Goal: Transaction & Acquisition: Purchase product/service

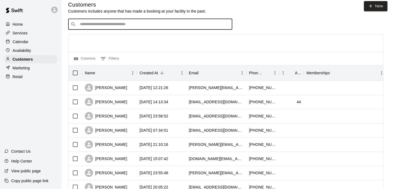
scroll to position [5, 0]
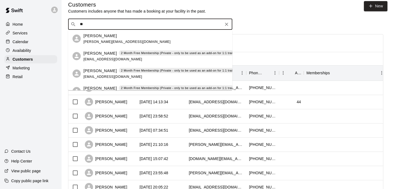
type input "***"
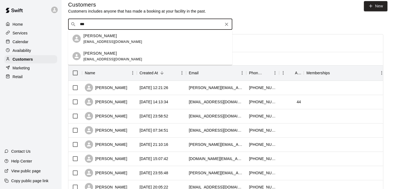
click at [116, 58] on span "[EMAIL_ADDRESS][DOMAIN_NAME]" at bounding box center [112, 59] width 59 height 4
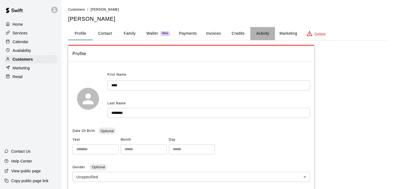
click at [256, 34] on button "Activity" at bounding box center [262, 33] width 25 height 13
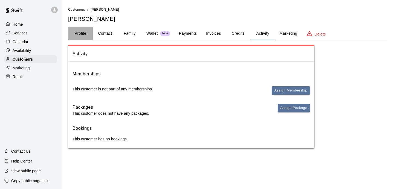
click at [80, 32] on button "Profile" at bounding box center [80, 33] width 25 height 13
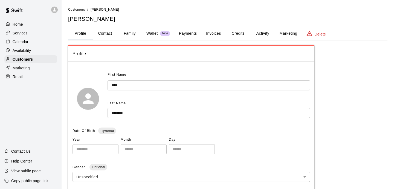
click at [256, 32] on button "Activity" at bounding box center [262, 33] width 25 height 13
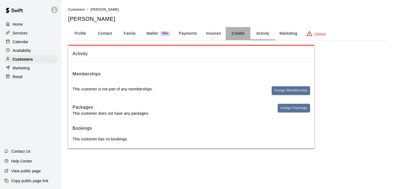
click at [230, 37] on button "Credits" at bounding box center [237, 33] width 25 height 13
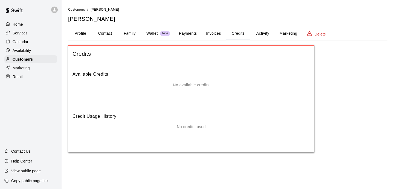
click at [246, 37] on button "Credits" at bounding box center [237, 33] width 25 height 13
click at [260, 35] on button "Activity" at bounding box center [262, 33] width 25 height 13
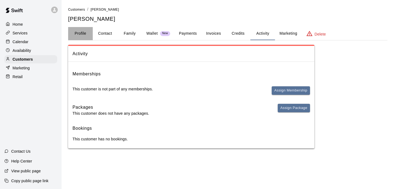
click at [81, 35] on button "Profile" at bounding box center [80, 33] width 25 height 13
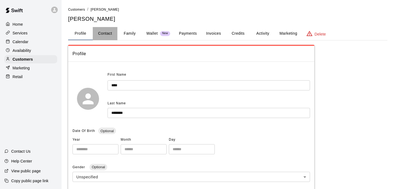
click at [104, 39] on button "Contact" at bounding box center [105, 33] width 25 height 13
select select "**"
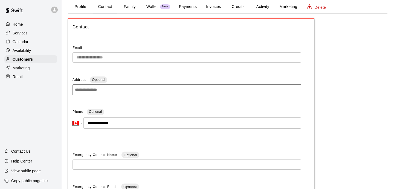
scroll to position [31, 0]
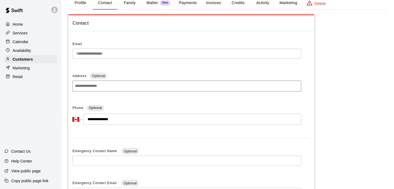
click at [76, 5] on button "Profile" at bounding box center [80, 2] width 25 height 13
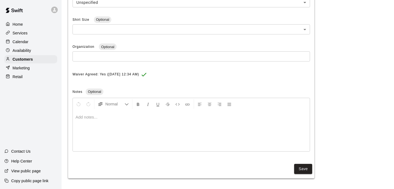
scroll to position [0, 0]
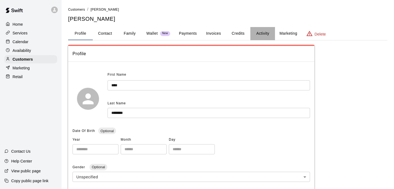
click at [269, 31] on button "Activity" at bounding box center [262, 33] width 25 height 13
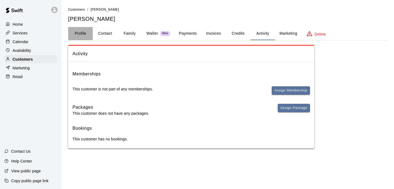
click at [75, 34] on button "Profile" at bounding box center [80, 33] width 25 height 13
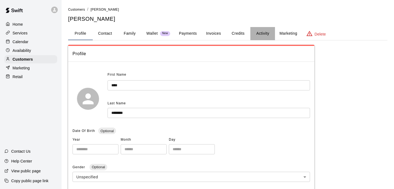
click at [254, 29] on button "Activity" at bounding box center [262, 33] width 25 height 13
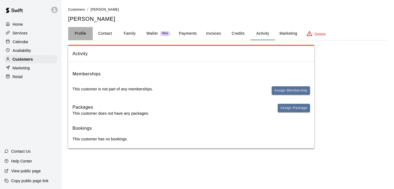
click at [81, 31] on button "Profile" at bounding box center [80, 33] width 25 height 13
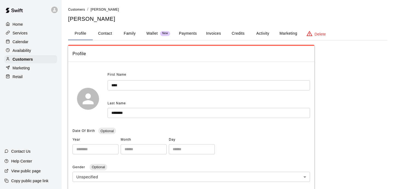
click at [101, 34] on button "Contact" at bounding box center [105, 33] width 25 height 13
select select "**"
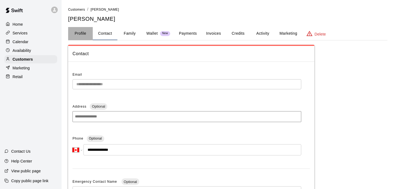
click at [78, 37] on button "Profile" at bounding box center [80, 33] width 25 height 13
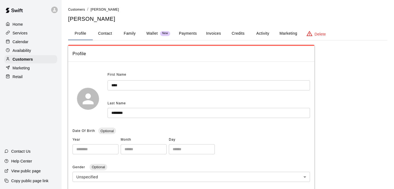
click at [253, 35] on button "Activity" at bounding box center [262, 33] width 25 height 13
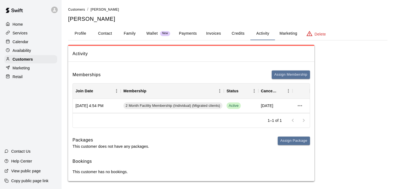
click at [25, 53] on p "Availability" at bounding box center [22, 50] width 19 height 5
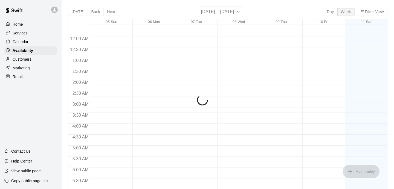
scroll to position [366, 0]
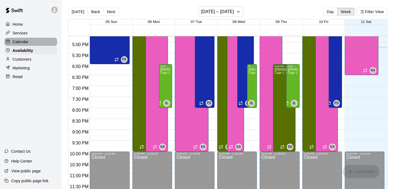
click at [20, 43] on p "Calendar" at bounding box center [21, 41] width 16 height 5
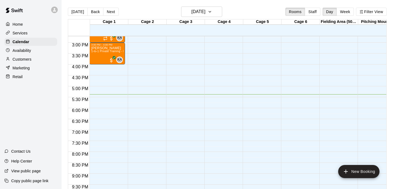
scroll to position [323, 0]
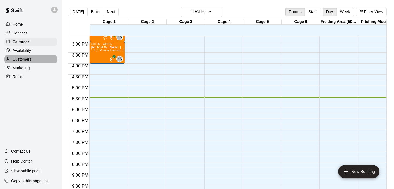
click at [35, 61] on div "Customers" at bounding box center [30, 59] width 53 height 8
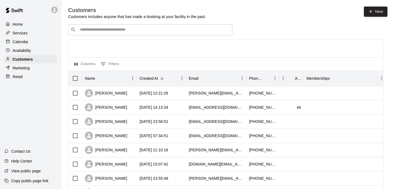
click at [143, 30] on input "Search customers by name or email" at bounding box center [153, 29] width 151 height 5
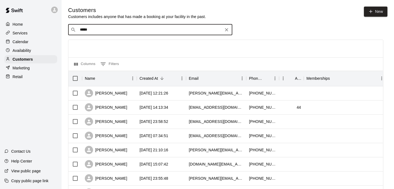
type input "******"
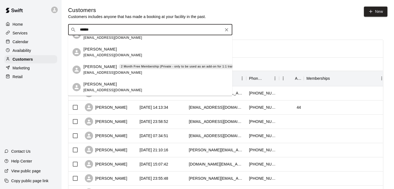
scroll to position [44, 0]
click at [224, 29] on icon "Clear" at bounding box center [226, 29] width 5 height 5
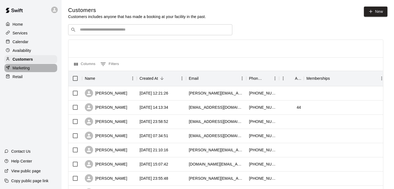
click at [22, 70] on p "Marketing" at bounding box center [21, 67] width 17 height 5
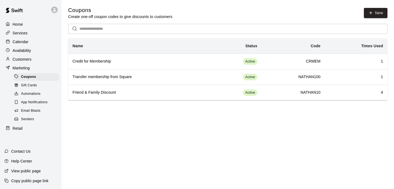
click at [16, 128] on p "Retail" at bounding box center [18, 128] width 10 height 5
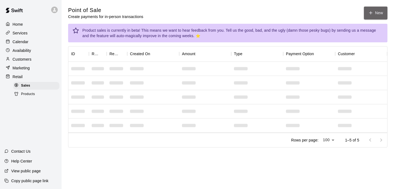
click at [372, 12] on icon "button" at bounding box center [370, 12] width 5 height 5
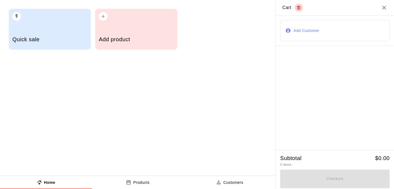
click at [146, 39] on h5 "Add product" at bounding box center [136, 39] width 75 height 7
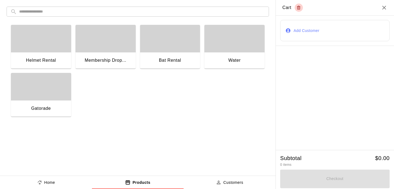
click at [217, 54] on div "Water" at bounding box center [234, 60] width 60 height 17
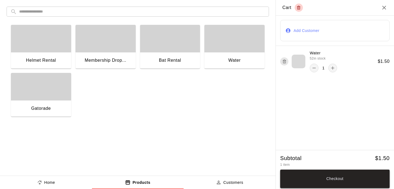
click at [321, 183] on button "Checkout" at bounding box center [334, 179] width 109 height 19
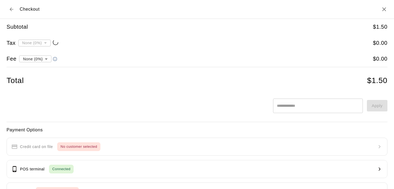
type input "**********"
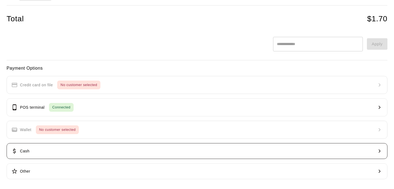
click at [110, 146] on button "Cash" at bounding box center [197, 151] width 380 height 16
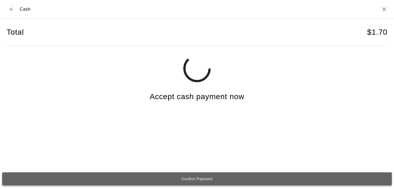
click at [175, 173] on button "Confirm Payment" at bounding box center [196, 178] width 389 height 13
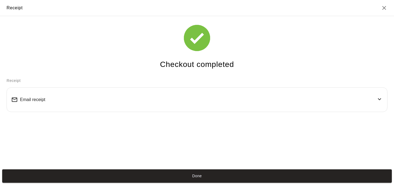
click at [175, 173] on button "Done" at bounding box center [196, 175] width 389 height 13
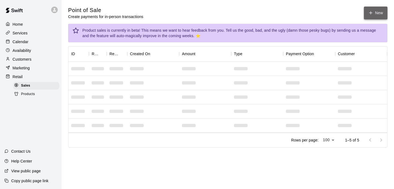
click at [369, 15] on icon "button" at bounding box center [370, 12] width 5 height 5
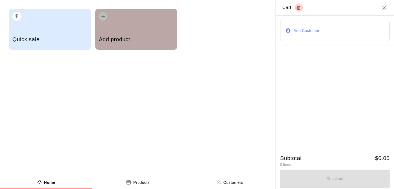
click at [157, 44] on div "Add product" at bounding box center [136, 39] width 75 height 19
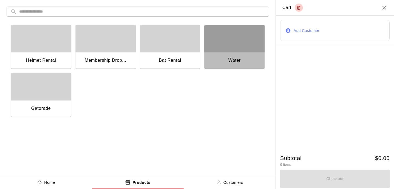
click at [219, 67] on div "Water" at bounding box center [234, 60] width 60 height 17
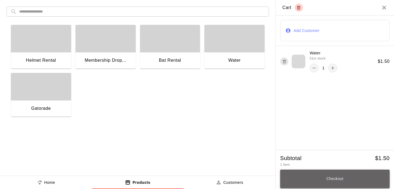
click at [356, 170] on button "Checkout" at bounding box center [334, 179] width 109 height 19
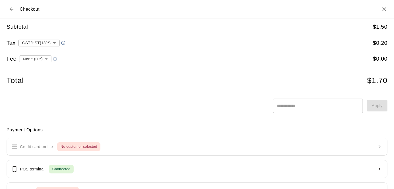
click at [10, 7] on icon "Back to cart" at bounding box center [11, 9] width 5 height 5
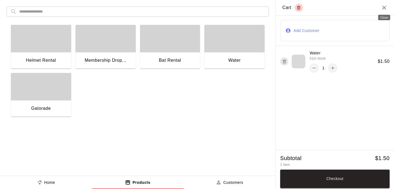
click at [386, 9] on icon "Close" at bounding box center [383, 7] width 7 height 7
